Goal: Transaction & Acquisition: Purchase product/service

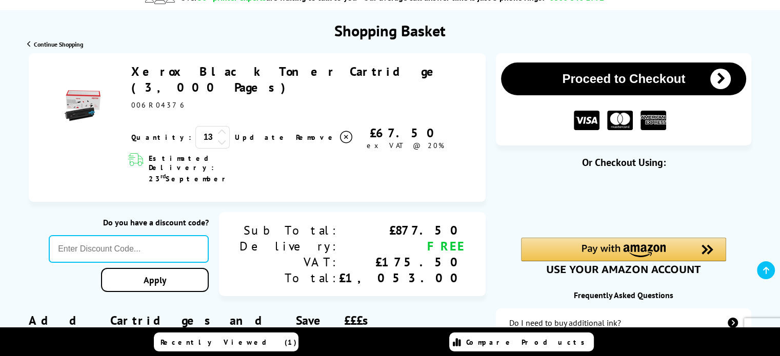
click at [217, 128] on icon at bounding box center [221, 132] width 9 height 9
click at [217, 137] on icon at bounding box center [221, 141] width 9 height 9
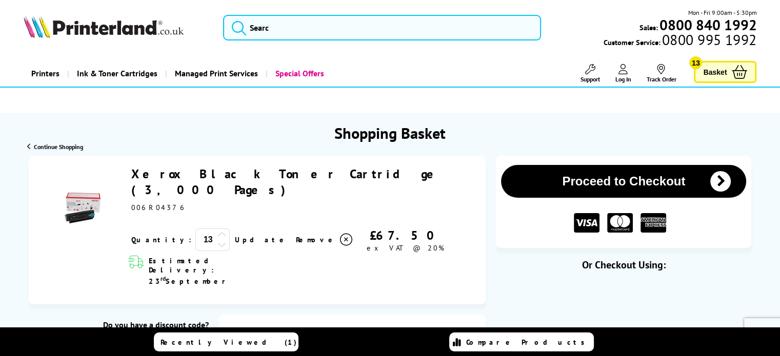
click at [627, 182] on button "Proceed to Checkout" at bounding box center [623, 181] width 245 height 33
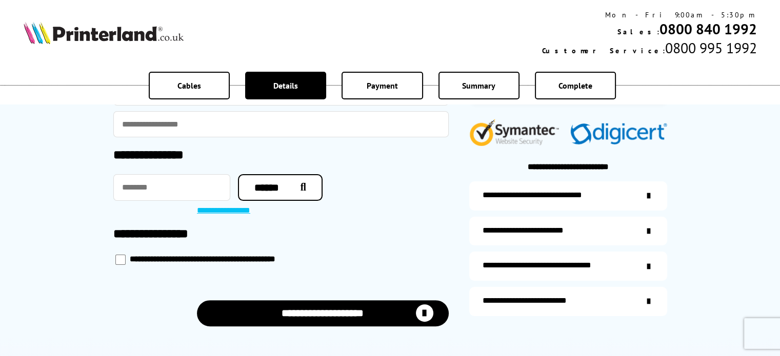
scroll to position [256, 0]
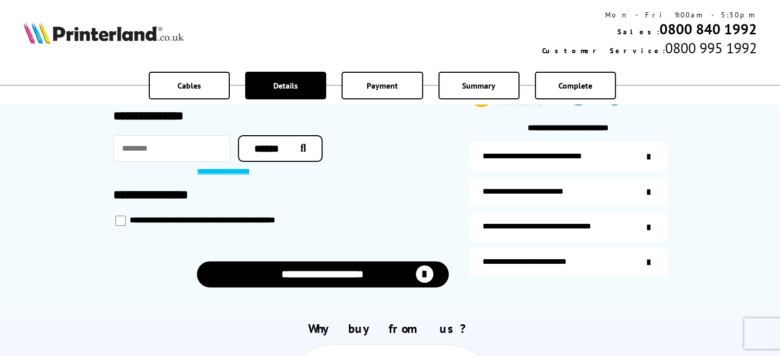
click at [124, 221] on input "checkbox" at bounding box center [120, 221] width 10 height 10
checkbox input "*****"
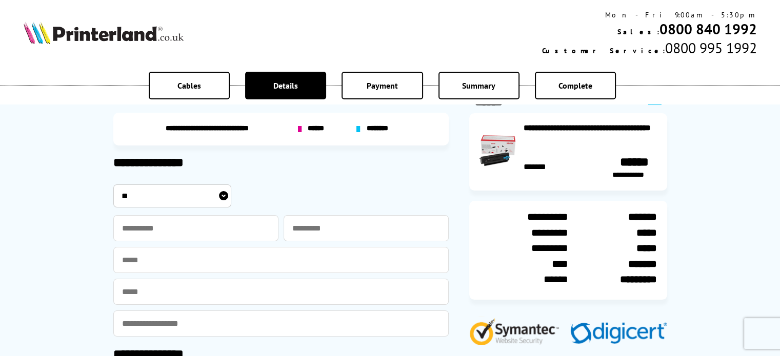
scroll to position [0, 0]
